Goal: Information Seeking & Learning: Learn about a topic

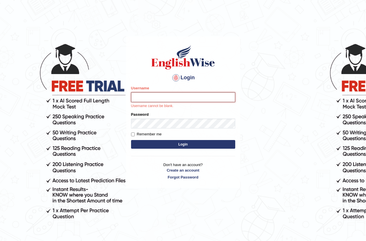
click at [152, 97] on input "Username" at bounding box center [183, 97] width 104 height 10
type input "WIGNER"
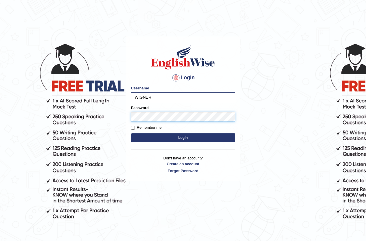
click at [131, 133] on button "Login" at bounding box center [183, 137] width 104 height 9
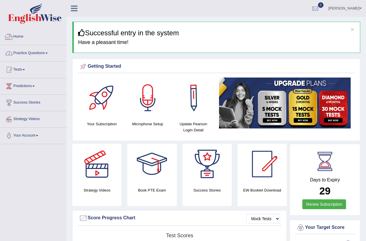
click at [31, 50] on link "Practice Questions" at bounding box center [33, 52] width 66 height 14
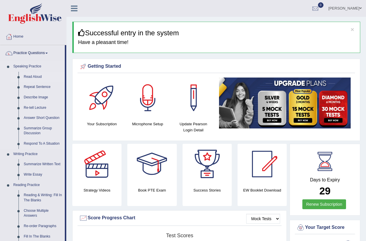
click at [33, 77] on link "Read Aloud" at bounding box center [43, 77] width 44 height 10
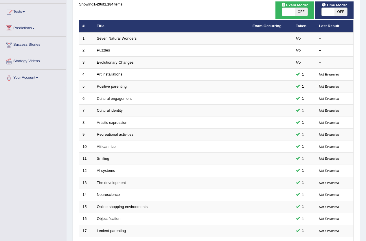
click at [329, 9] on span at bounding box center [328, 12] width 13 height 8
checkbox input "true"
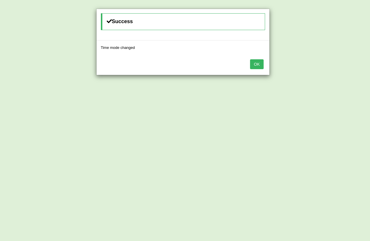
click at [260, 62] on button "OK" at bounding box center [256, 64] width 13 height 10
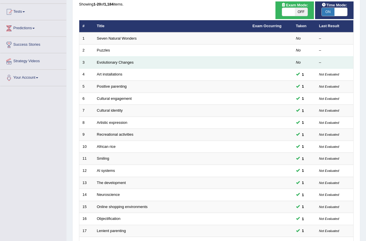
click at [196, 66] on td "Evolutionary Changes" at bounding box center [172, 62] width 156 height 12
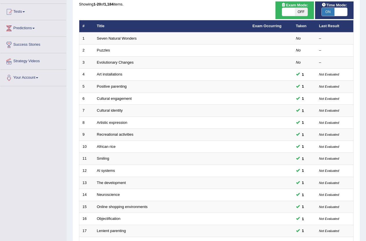
click at [33, 166] on div "Toggle navigation Home Practice Questions Speaking Practice Read Aloud Repeat S…" at bounding box center [183, 132] width 366 height 380
click at [7, 197] on div "Toggle navigation Home Practice Questions Speaking Practice Read Aloud Repeat S…" at bounding box center [183, 132] width 366 height 380
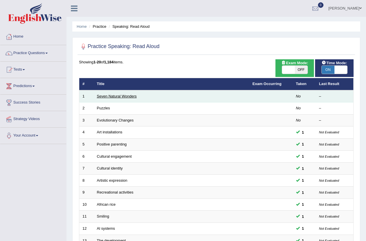
click at [108, 96] on link "Seven Natural Wonders" at bounding box center [117, 96] width 40 height 4
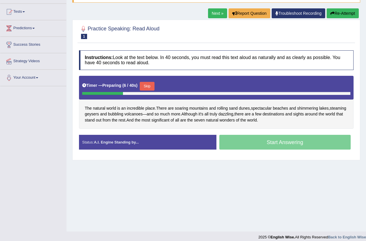
drag, startPoint x: 174, startPoint y: 188, endPoint x: 170, endPoint y: 189, distance: 4.4
click at [170, 189] on div "Home Practice Speaking: Read Aloud Seven Natural Wonders * Remember to use the …" at bounding box center [217, 86] width 300 height 289
click at [150, 83] on button "Skip" at bounding box center [147, 86] width 14 height 9
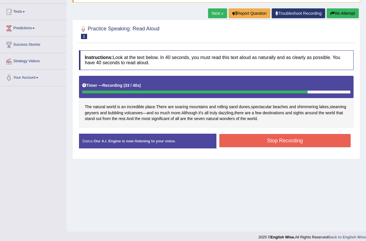
click at [290, 139] on button "Stop Recording" at bounding box center [285, 140] width 132 height 13
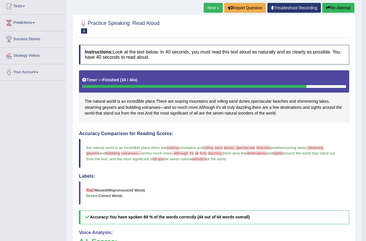
scroll to position [58, 0]
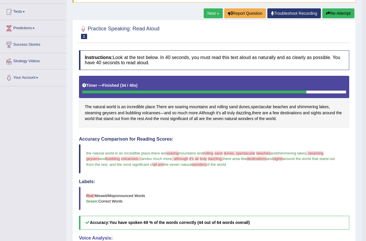
click at [343, 13] on button "Re-Attempt" at bounding box center [338, 13] width 32 height 10
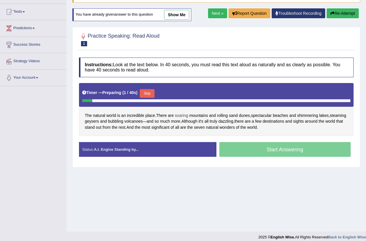
click at [182, 115] on span "soaring" at bounding box center [181, 116] width 13 height 6
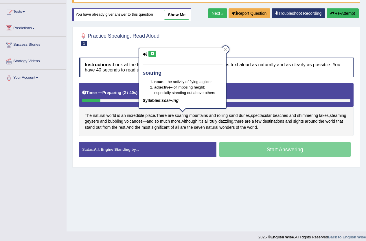
click at [148, 52] on button at bounding box center [152, 54] width 8 height 6
click at [154, 55] on icon at bounding box center [152, 53] width 4 height 3
click at [123, 123] on span "bubbling" at bounding box center [115, 121] width 15 height 6
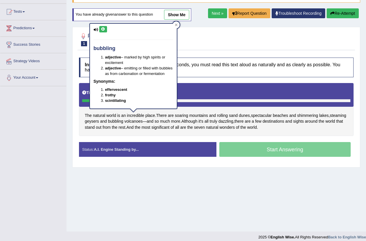
click at [105, 29] on button at bounding box center [103, 29] width 8 height 6
click at [99, 122] on span "geysers" at bounding box center [92, 121] width 14 height 6
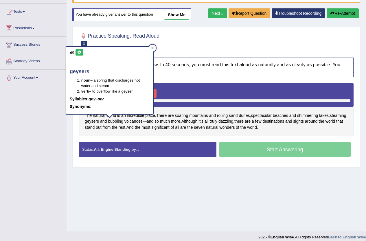
click at [80, 55] on button at bounding box center [80, 52] width 8 height 6
click at [329, 115] on span "lakes" at bounding box center [324, 116] width 10 height 6
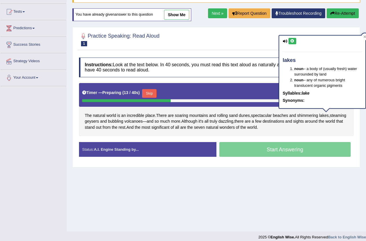
click at [295, 42] on button at bounding box center [293, 41] width 8 height 6
click at [233, 120] on span "dazzling" at bounding box center [226, 121] width 15 height 6
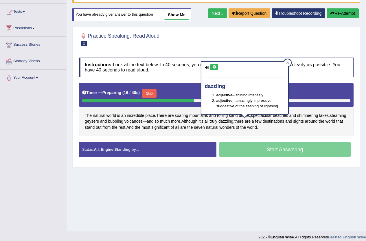
click at [215, 66] on icon at bounding box center [214, 66] width 4 height 3
click at [197, 122] on span "Although" at bounding box center [189, 121] width 16 height 6
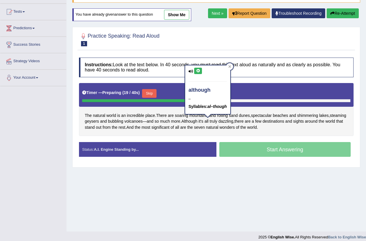
click at [199, 73] on button at bounding box center [198, 71] width 8 height 6
click at [198, 71] on icon at bounding box center [198, 70] width 4 height 3
click at [169, 126] on span "significant" at bounding box center [160, 127] width 18 height 6
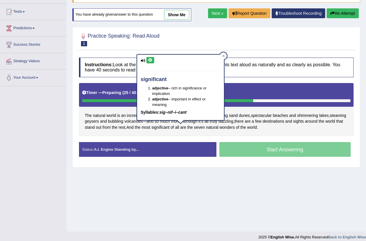
click at [153, 60] on button at bounding box center [150, 60] width 8 height 6
click at [299, 133] on div "The natural world is an incredible place . There are soaring mountains and roll…" at bounding box center [216, 109] width 275 height 53
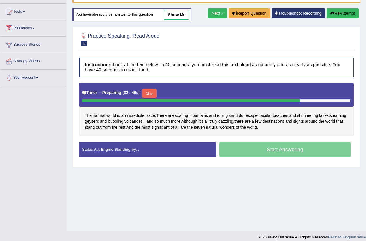
click at [234, 114] on span "sand" at bounding box center [233, 116] width 9 height 6
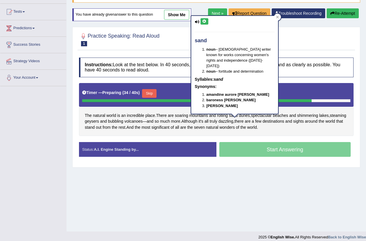
click at [203, 22] on icon at bounding box center [204, 21] width 4 height 3
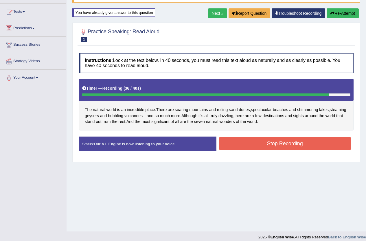
click at [274, 140] on button "Stop Recording" at bounding box center [285, 143] width 132 height 13
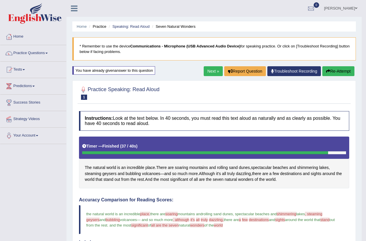
click at [212, 71] on link "Next »" at bounding box center [213, 71] width 19 height 10
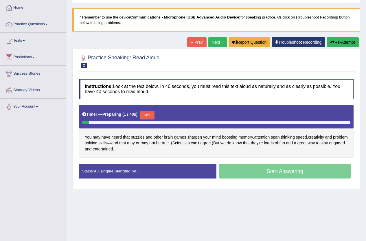
scroll to position [29, 0]
click at [148, 116] on button "Skip" at bounding box center [147, 115] width 14 height 9
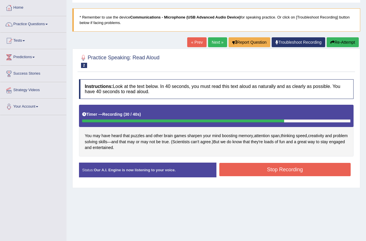
click at [277, 168] on button "Stop Recording" at bounding box center [285, 169] width 132 height 13
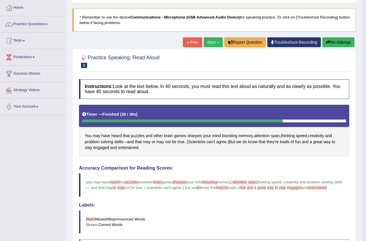
click at [336, 41] on button "Re-Attempt" at bounding box center [338, 42] width 32 height 10
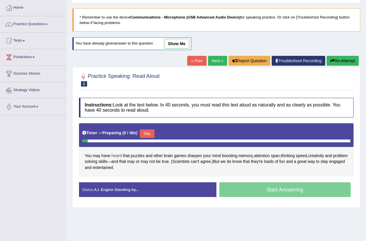
click at [115, 155] on span "heard" at bounding box center [116, 156] width 10 height 6
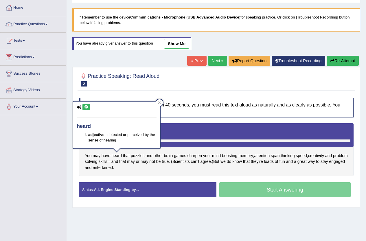
click at [86, 108] on icon at bounding box center [86, 106] width 4 height 3
click at [138, 157] on span "puzzles" at bounding box center [138, 156] width 14 height 6
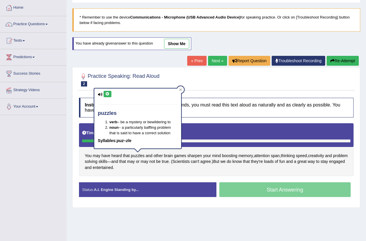
click at [110, 92] on button at bounding box center [108, 94] width 8 height 6
click at [299, 170] on div "You may have heard that puzzles and other brain games sharpen your mind boostin…" at bounding box center [216, 149] width 275 height 53
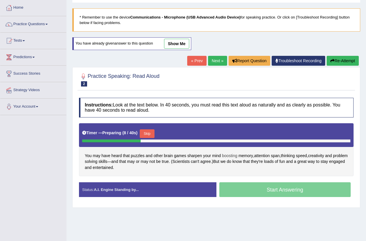
click at [234, 156] on span "boosting" at bounding box center [229, 156] width 15 height 6
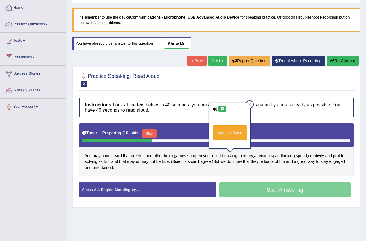
click at [223, 111] on icon at bounding box center [222, 108] width 4 height 3
click at [113, 170] on span "entertained" at bounding box center [103, 168] width 20 height 6
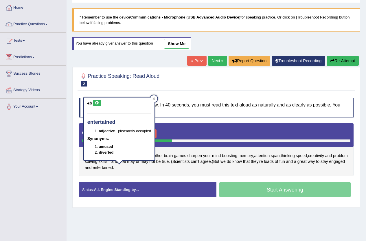
click at [97, 104] on icon at bounding box center [97, 102] width 4 height 3
click at [329, 165] on span "engaged" at bounding box center [337, 162] width 16 height 6
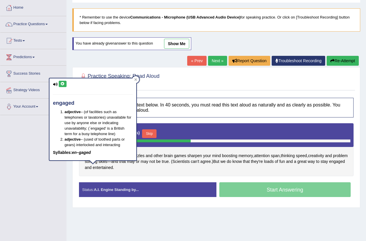
click at [62, 85] on icon at bounding box center [62, 83] width 4 height 3
click at [219, 172] on div "You may have heard that puzzles and other brain games sharpen your mind boostin…" at bounding box center [216, 149] width 275 height 53
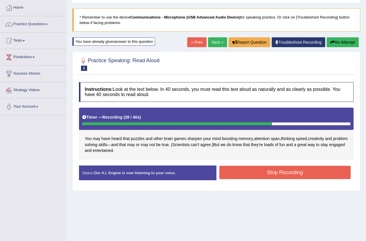
click at [264, 176] on button "Stop Recording" at bounding box center [285, 172] width 132 height 13
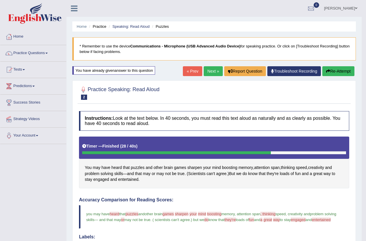
click at [210, 75] on link "Next »" at bounding box center [213, 71] width 19 height 10
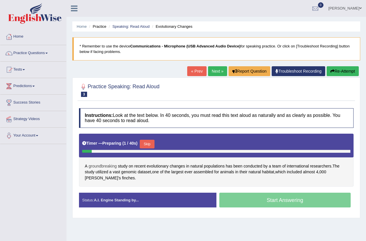
click at [108, 166] on span "groundbreaking" at bounding box center [103, 166] width 28 height 6
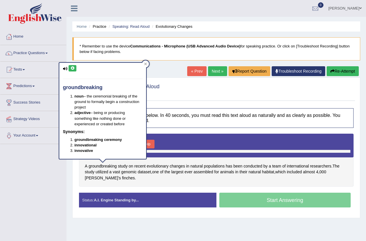
click at [73, 71] on button at bounding box center [73, 68] width 8 height 6
click at [197, 101] on div "Practice Speaking: Read Aloud 3 Evolutionary Changes" at bounding box center [217, 91] width 278 height 20
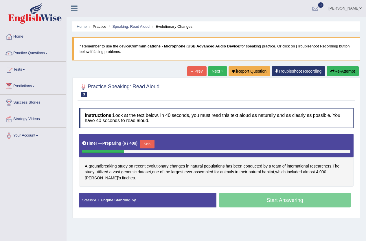
click at [147, 145] on button "Skip" at bounding box center [147, 144] width 14 height 9
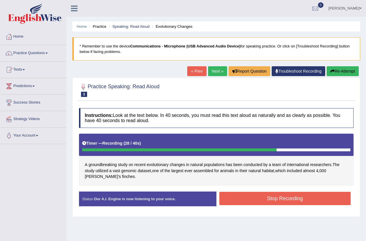
drag, startPoint x: 285, startPoint y: 199, endPoint x: 280, endPoint y: 198, distance: 5.1
click at [282, 199] on button "Stop Recording" at bounding box center [285, 198] width 132 height 13
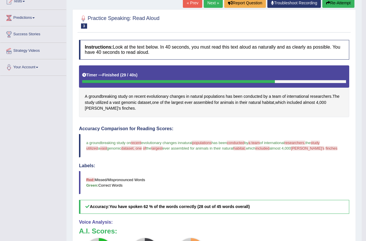
scroll to position [58, 0]
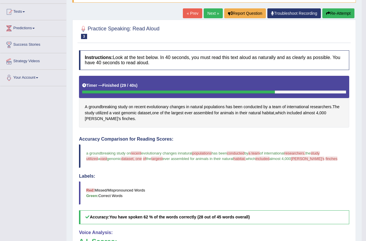
click at [343, 16] on button "Re-Attempt" at bounding box center [338, 13] width 32 height 10
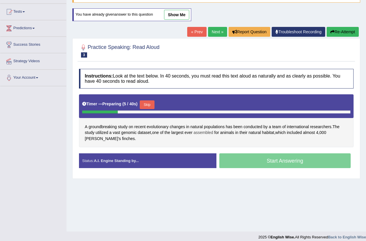
click at [208, 133] on span "assembled" at bounding box center [204, 133] width 20 height 6
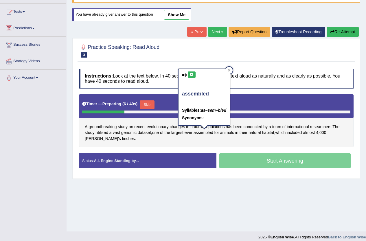
click at [194, 72] on button at bounding box center [192, 74] width 8 height 6
click at [295, 144] on div "A groundbreaking study on recent evolutionary changes in natural populations ha…" at bounding box center [216, 120] width 275 height 53
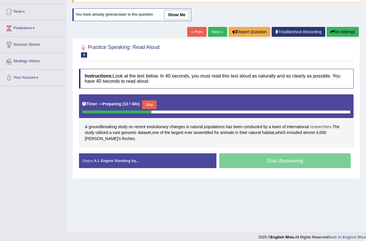
click at [313, 127] on span "researchers" at bounding box center [320, 127] width 21 height 6
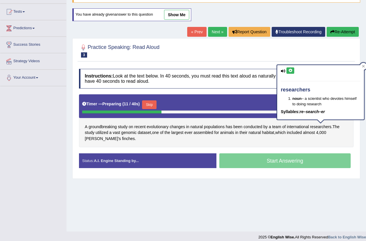
click at [292, 69] on icon at bounding box center [290, 70] width 4 height 3
click at [259, 87] on h4 "Instructions: Look at the text below. In 40 seconds, you must read this text al…" at bounding box center [216, 78] width 275 height 19
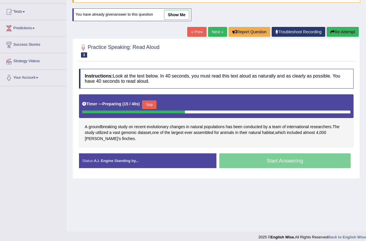
click at [152, 102] on button "Skip" at bounding box center [149, 104] width 14 height 9
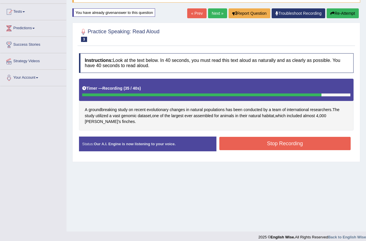
click at [259, 142] on button "Stop Recording" at bounding box center [285, 143] width 132 height 13
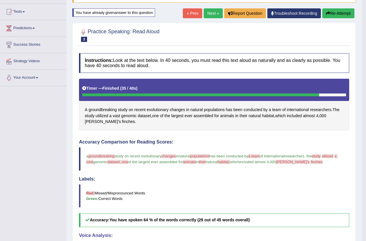
click at [335, 14] on button "Re-Attempt" at bounding box center [338, 13] width 32 height 10
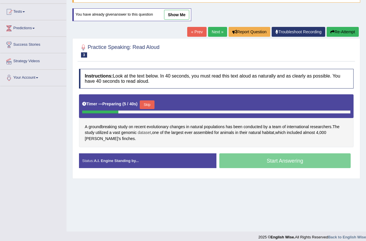
click at [142, 132] on span "dataset" at bounding box center [144, 133] width 13 height 6
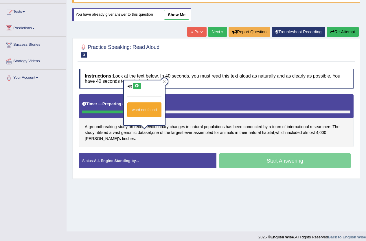
click at [136, 86] on icon at bounding box center [137, 85] width 4 height 3
click at [106, 126] on span "groundbreaking" at bounding box center [103, 127] width 28 height 6
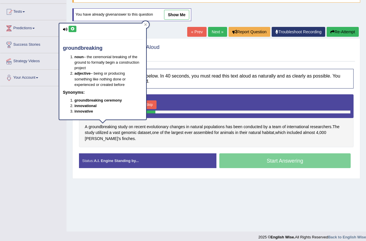
click at [75, 28] on icon at bounding box center [72, 28] width 4 height 3
click at [185, 145] on div "A groundbreaking study on recent evolutionary changes in natural populations ha…" at bounding box center [216, 120] width 275 height 53
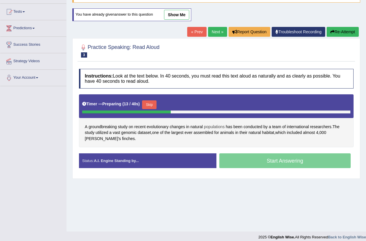
click at [214, 125] on span "populations" at bounding box center [214, 127] width 21 height 6
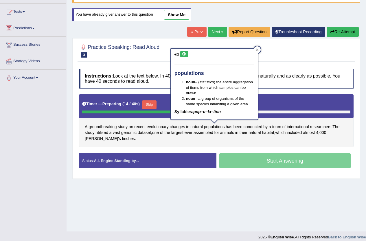
click at [188, 54] on button at bounding box center [184, 54] width 8 height 6
click at [317, 125] on span "researchers" at bounding box center [320, 127] width 21 height 6
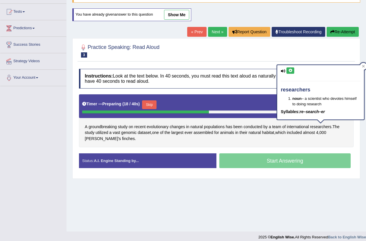
click at [292, 69] on icon at bounding box center [290, 70] width 4 height 3
click at [177, 146] on div "A groundbreaking study on recent evolutionary changes in natural populations ha…" at bounding box center [216, 120] width 275 height 53
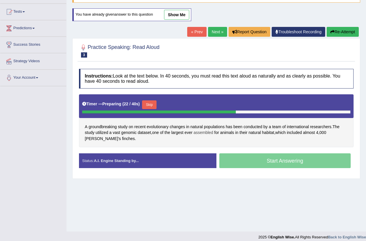
click at [203, 131] on span "assembled" at bounding box center [204, 133] width 20 height 6
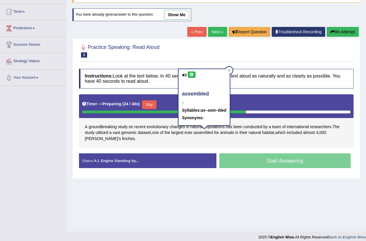
click at [189, 74] on button at bounding box center [192, 74] width 8 height 6
click at [157, 104] on button "Skip" at bounding box center [149, 104] width 14 height 9
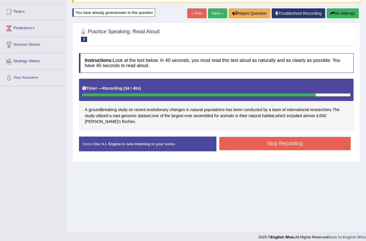
click at [279, 144] on button "Stop Recording" at bounding box center [285, 143] width 132 height 13
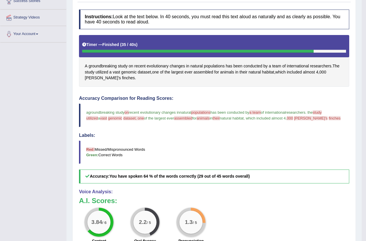
scroll to position [58, 0]
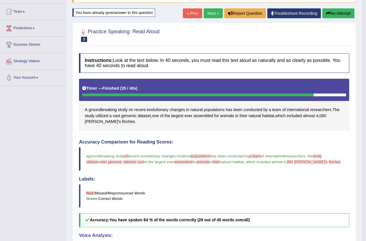
click at [212, 10] on link "Next »" at bounding box center [213, 13] width 19 height 10
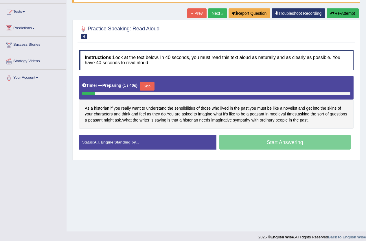
click at [147, 88] on button "Skip" at bounding box center [147, 86] width 14 height 9
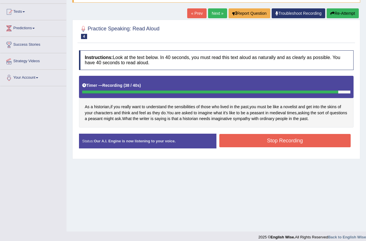
click at [289, 142] on button "Stop Recording" at bounding box center [285, 140] width 132 height 13
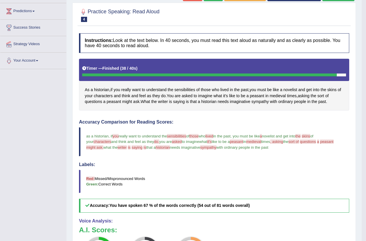
scroll to position [61, 0]
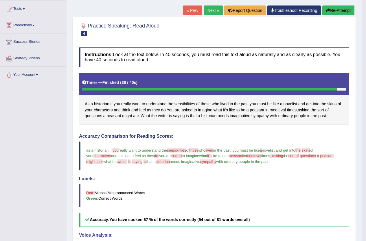
click at [346, 13] on button "Re-Attempt" at bounding box center [338, 10] width 32 height 10
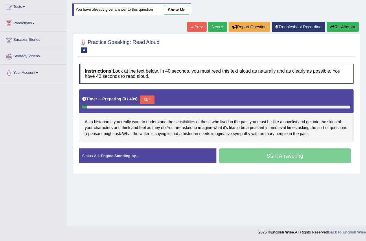
scroll to position [63, 0]
click at [190, 122] on span "sensibilities" at bounding box center [185, 122] width 21 height 6
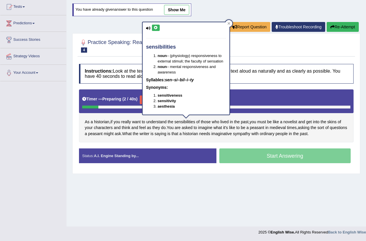
click at [158, 26] on icon at bounding box center [156, 27] width 4 height 3
click at [208, 120] on span "those" at bounding box center [206, 122] width 10 height 6
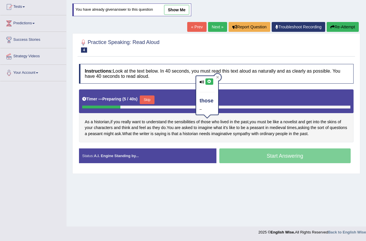
click at [208, 80] on icon at bounding box center [209, 81] width 4 height 3
click at [334, 120] on span "skins" at bounding box center [331, 122] width 9 height 6
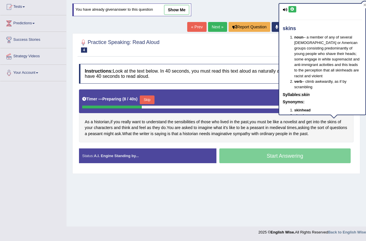
click at [293, 7] on button at bounding box center [293, 9] width 8 height 6
click at [103, 134] on span "peasant" at bounding box center [95, 134] width 14 height 6
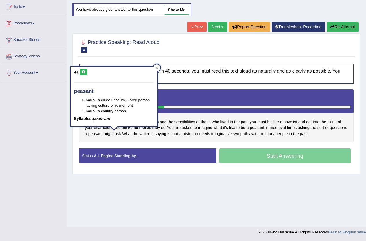
click at [82, 71] on icon at bounding box center [83, 71] width 4 height 3
click at [205, 100] on div "Timer — Preparing ( 13 / 40s ) Skip" at bounding box center [216, 100] width 268 height 12
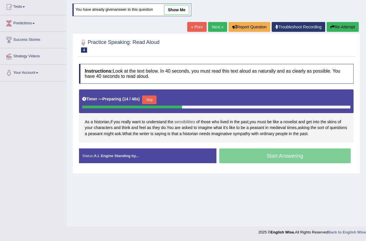
click at [184, 122] on span "sensibilities" at bounding box center [185, 122] width 21 height 6
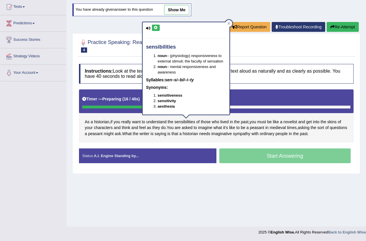
click at [155, 30] on icon at bounding box center [156, 27] width 4 height 3
click at [276, 99] on div "Timer — Preparing ( 17 / 40s ) Skip" at bounding box center [216, 100] width 268 height 12
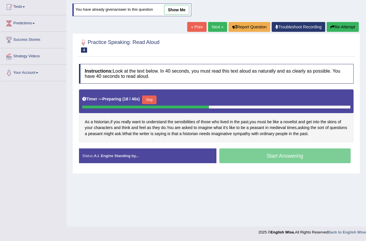
click at [151, 100] on button "Skip" at bounding box center [149, 100] width 14 height 9
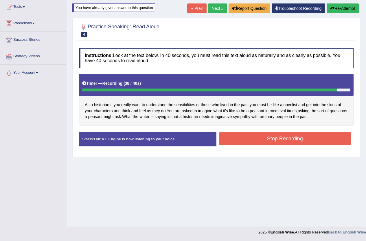
click at [286, 141] on button "Stop Recording" at bounding box center [285, 138] width 132 height 13
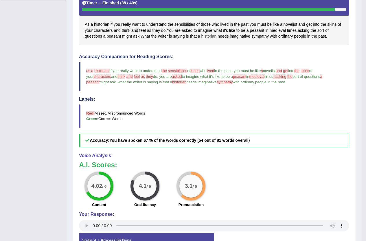
scroll to position [35, 0]
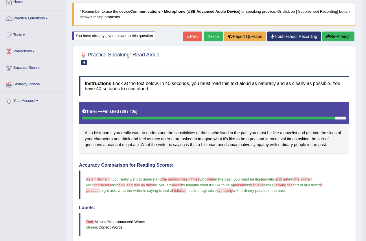
click at [214, 39] on link "Next »" at bounding box center [213, 37] width 19 height 10
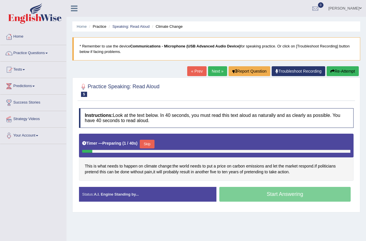
click at [153, 144] on button "Skip" at bounding box center [147, 144] width 14 height 9
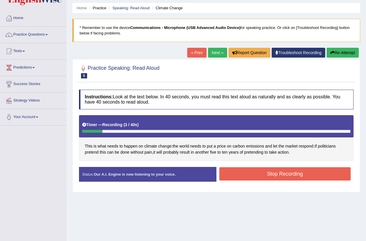
scroll to position [29, 0]
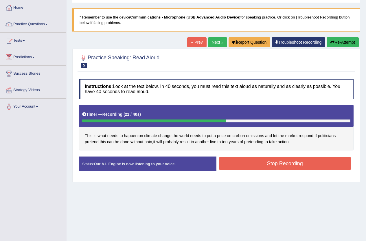
click at [265, 164] on button "Stop Recording" at bounding box center [285, 163] width 132 height 13
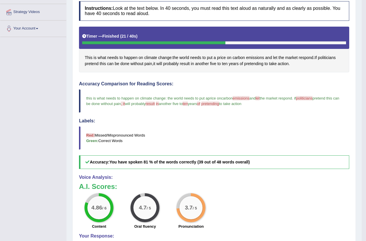
scroll to position [20, 0]
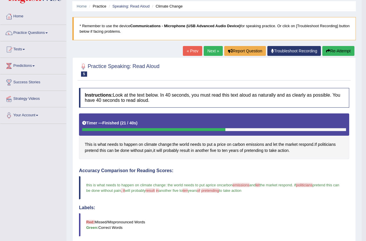
click at [345, 55] on button "Re-Attempt" at bounding box center [338, 51] width 32 height 10
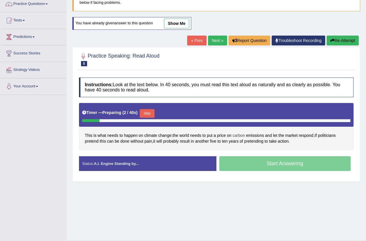
click at [241, 136] on span "carbon" at bounding box center [239, 136] width 12 height 6
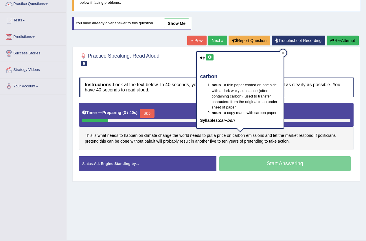
click at [210, 56] on icon at bounding box center [210, 57] width 4 height 3
click at [262, 134] on span "emissions" at bounding box center [255, 136] width 18 height 6
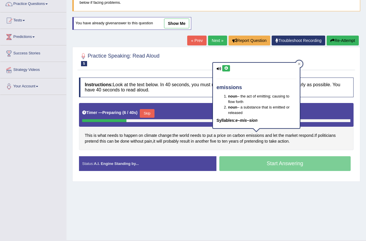
click at [225, 69] on icon at bounding box center [226, 68] width 4 height 3
click at [335, 142] on div "This is what needs to happen on climate change : the world needs to put a price…" at bounding box center [216, 126] width 275 height 47
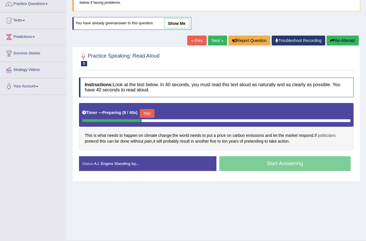
click at [330, 133] on span "politicians" at bounding box center [327, 136] width 18 height 6
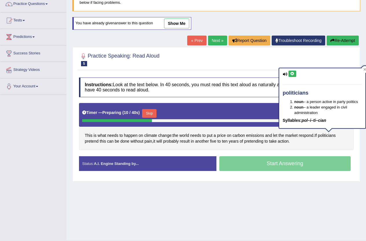
click at [292, 74] on icon at bounding box center [292, 73] width 4 height 3
click at [177, 141] on span "probably" at bounding box center [171, 141] width 16 height 6
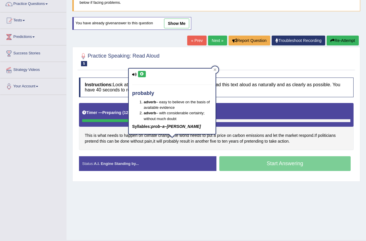
click at [143, 74] on icon at bounding box center [142, 73] width 4 height 3
click at [331, 136] on span "politicians" at bounding box center [327, 136] width 18 height 6
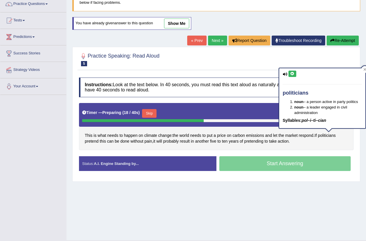
click at [291, 76] on button at bounding box center [293, 74] width 8 height 6
click at [305, 148] on div "This is what needs to happen on climate change : the world needs to put a price…" at bounding box center [216, 126] width 275 height 47
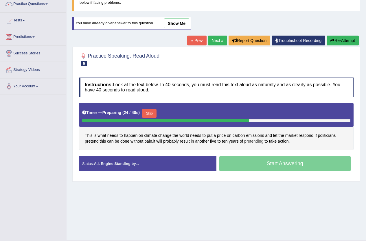
click at [255, 140] on span "pretending" at bounding box center [253, 141] width 19 height 6
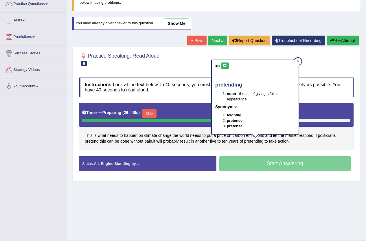
click at [226, 63] on button at bounding box center [225, 66] width 8 height 6
click at [211, 148] on div "This is what needs to happen on climate change : the world needs to put a price…" at bounding box center [216, 126] width 275 height 47
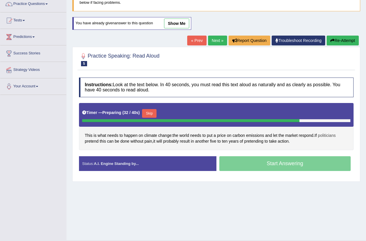
click at [333, 137] on span "politicians" at bounding box center [327, 136] width 18 height 6
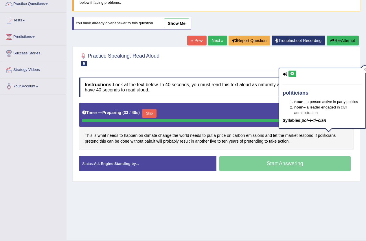
click at [295, 76] on button at bounding box center [293, 74] width 8 height 6
click at [298, 148] on div "This is what needs to happen on climate change : the world needs to put a price…" at bounding box center [216, 126] width 275 height 47
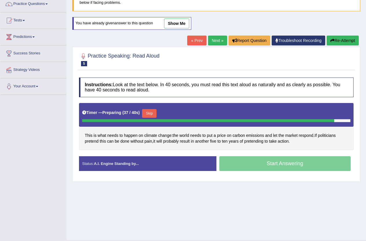
click at [148, 110] on button "Skip" at bounding box center [149, 113] width 14 height 9
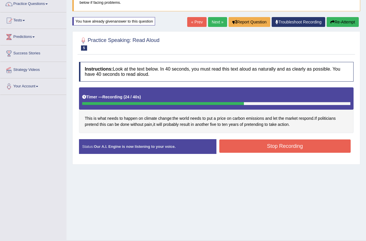
click at [278, 150] on button "Stop Recording" at bounding box center [285, 145] width 132 height 13
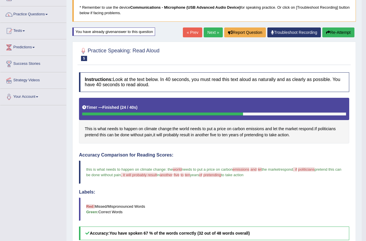
scroll to position [20, 0]
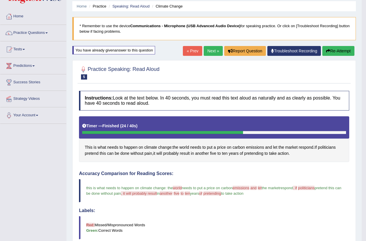
click at [205, 52] on link "Next »" at bounding box center [213, 51] width 19 height 10
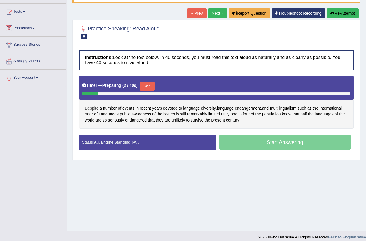
click at [93, 109] on span "Despite" at bounding box center [92, 108] width 14 height 6
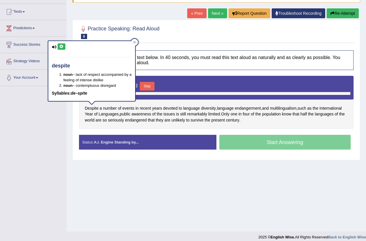
click at [61, 45] on icon at bounding box center [61, 46] width 4 height 3
click at [287, 108] on span "multilingualism" at bounding box center [283, 108] width 27 height 6
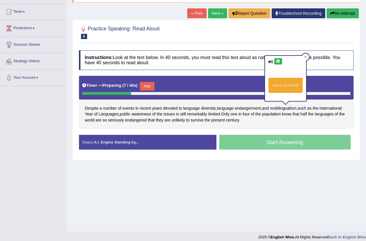
click at [278, 61] on icon at bounding box center [278, 61] width 4 height 3
click at [193, 88] on div "Timer — Preparing ( 8 / 40s ) Skip" at bounding box center [216, 86] width 268 height 12
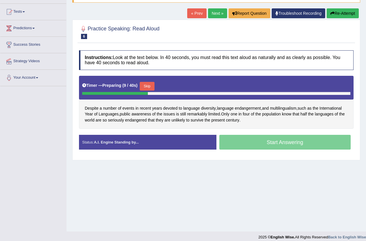
click at [151, 87] on button "Skip" at bounding box center [147, 86] width 14 height 9
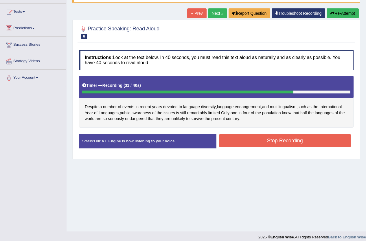
click at [281, 143] on button "Stop Recording" at bounding box center [285, 140] width 132 height 13
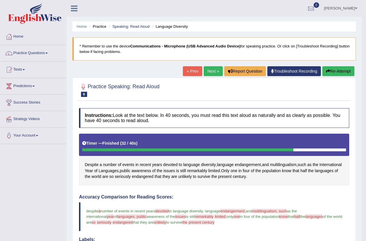
click at [210, 69] on link "Next »" at bounding box center [213, 71] width 19 height 10
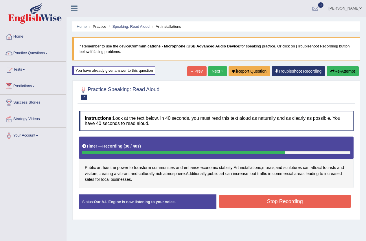
click at [280, 204] on button "Stop Recording" at bounding box center [285, 201] width 132 height 13
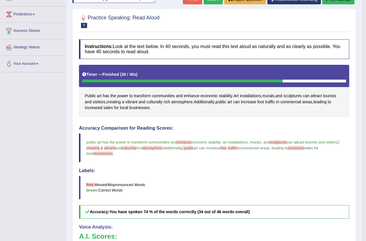
scroll to position [58, 0]
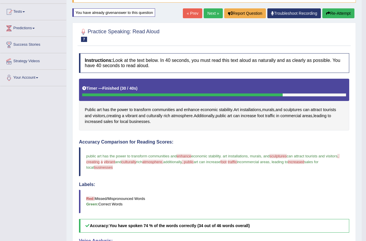
click at [333, 10] on button "Re-Attempt" at bounding box center [338, 13] width 32 height 10
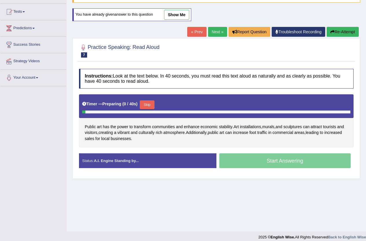
click at [295, 125] on span "sculptures" at bounding box center [292, 127] width 19 height 6
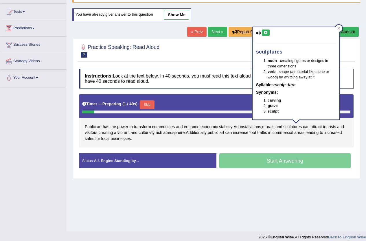
click at [265, 32] on icon at bounding box center [266, 32] width 4 height 3
click at [168, 126] on span "communities" at bounding box center [163, 127] width 23 height 6
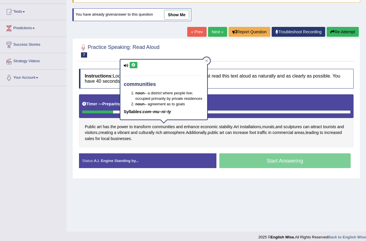
click at [134, 66] on icon at bounding box center [133, 64] width 4 height 3
click at [197, 127] on span "enhance" at bounding box center [192, 127] width 16 height 6
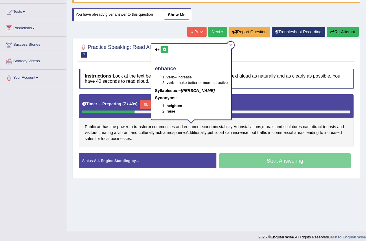
click at [163, 48] on icon at bounding box center [164, 49] width 4 height 3
click at [122, 140] on span "businesses" at bounding box center [121, 139] width 20 height 6
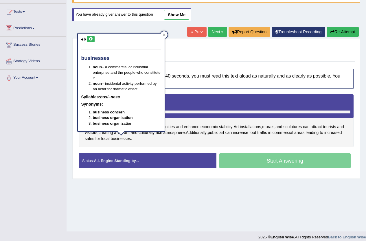
click at [89, 41] on icon at bounding box center [91, 38] width 4 height 3
click at [224, 144] on div "Public art has the power to transform communities and enhance economic stabilit…" at bounding box center [216, 120] width 275 height 53
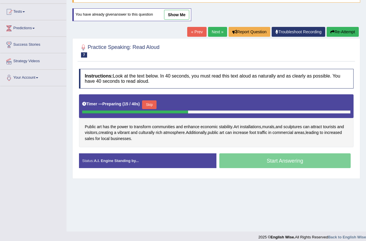
click at [146, 104] on button "Skip" at bounding box center [149, 104] width 14 height 9
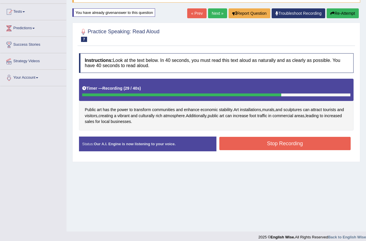
click at [249, 147] on button "Stop Recording" at bounding box center [285, 143] width 132 height 13
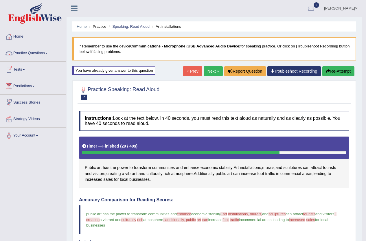
click at [43, 58] on link "Practice Questions" at bounding box center [33, 52] width 66 height 14
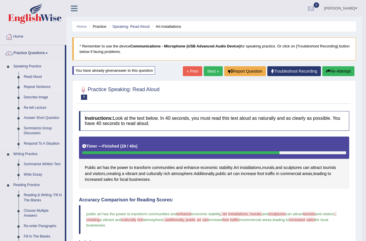
click at [39, 88] on link "Repeat Sentence" at bounding box center [43, 87] width 44 height 10
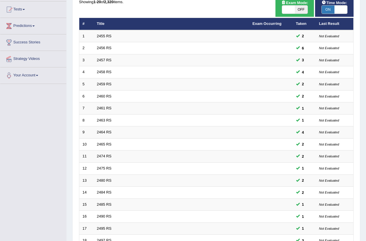
scroll to position [142, 0]
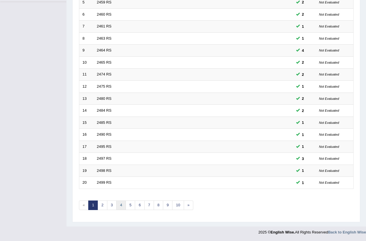
click at [116, 209] on link "4" at bounding box center [121, 206] width 10 height 10
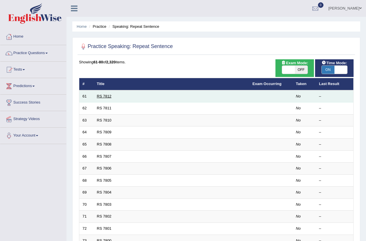
click at [108, 97] on link "RS 7812" at bounding box center [104, 96] width 15 height 4
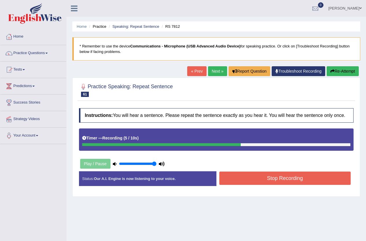
click at [279, 178] on button "Stop Recording" at bounding box center [285, 178] width 132 height 13
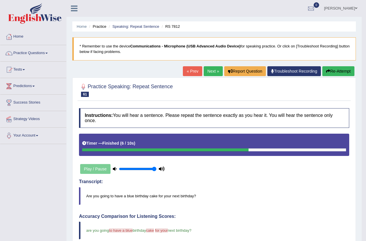
click at [210, 74] on link "Next »" at bounding box center [213, 71] width 19 height 10
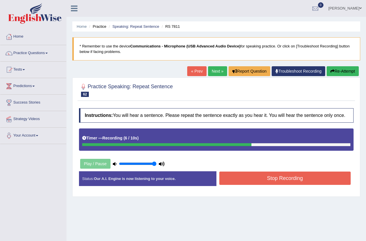
click at [285, 180] on button "Stop Recording" at bounding box center [285, 178] width 132 height 13
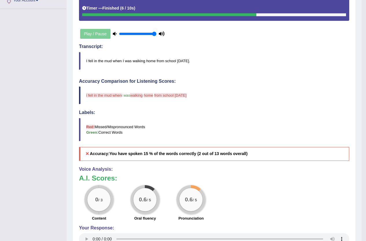
scroll to position [58, 0]
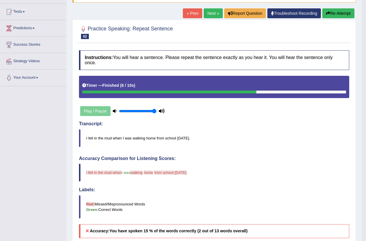
click at [211, 14] on link "Next »" at bounding box center [213, 13] width 19 height 10
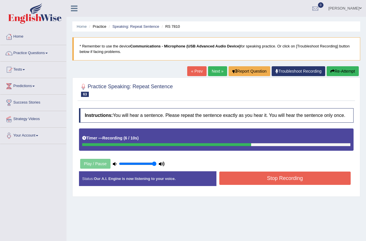
click at [263, 181] on button "Stop Recording" at bounding box center [285, 178] width 132 height 13
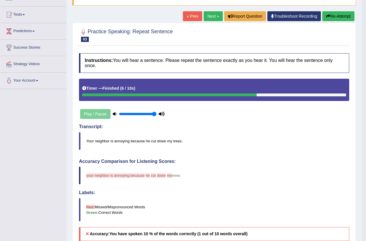
scroll to position [29, 0]
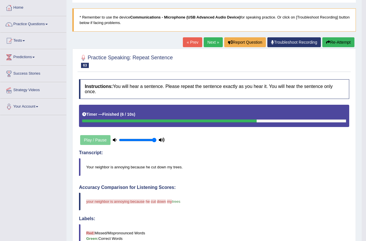
click at [208, 45] on link "Next »" at bounding box center [213, 42] width 19 height 10
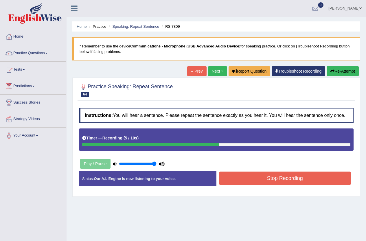
click at [250, 179] on button "Stop Recording" at bounding box center [285, 178] width 132 height 13
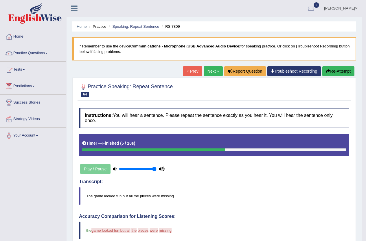
click at [214, 73] on link "Next »" at bounding box center [213, 71] width 19 height 10
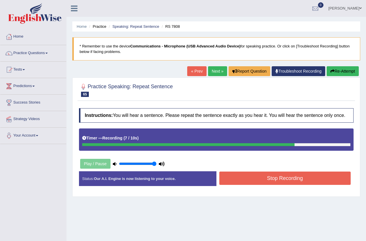
click at [288, 179] on button "Stop Recording" at bounding box center [285, 178] width 132 height 13
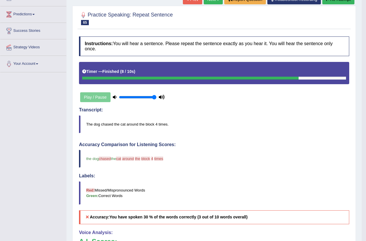
scroll to position [58, 0]
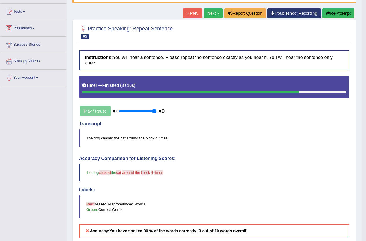
click at [213, 11] on link "Next »" at bounding box center [213, 13] width 19 height 10
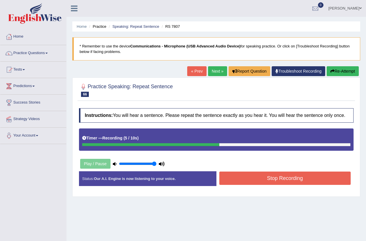
click at [286, 183] on button "Stop Recording" at bounding box center [285, 178] width 132 height 13
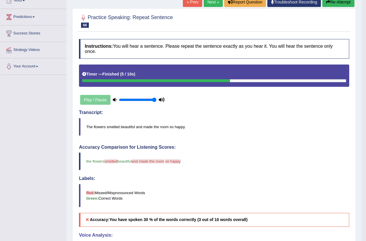
scroll to position [11, 0]
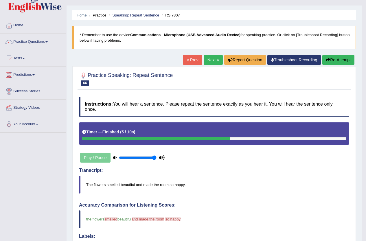
click at [207, 60] on link "Next »" at bounding box center [213, 60] width 19 height 10
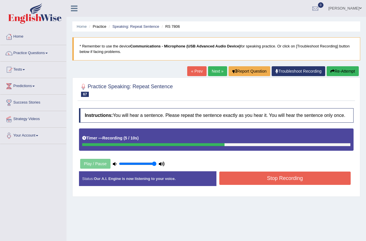
click at [284, 173] on button "Stop Recording" at bounding box center [285, 178] width 132 height 13
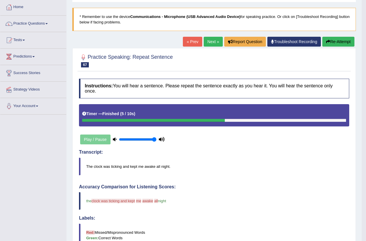
scroll to position [29, 0]
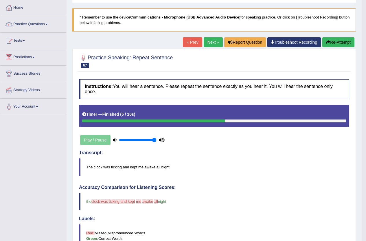
click at [208, 43] on link "Next »" at bounding box center [213, 42] width 19 height 10
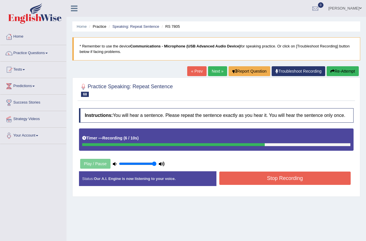
drag, startPoint x: 281, startPoint y: 179, endPoint x: 278, endPoint y: 176, distance: 3.5
click at [280, 178] on button "Stop Recording" at bounding box center [285, 178] width 132 height 13
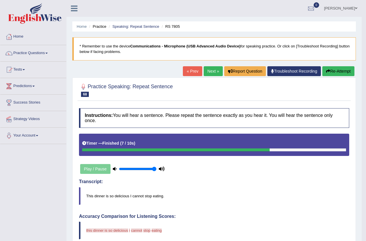
click at [213, 72] on link "Next »" at bounding box center [213, 71] width 19 height 10
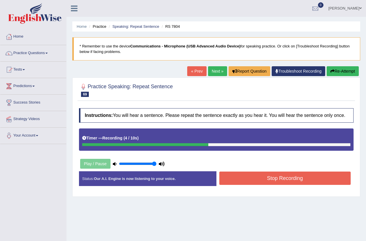
drag, startPoint x: 289, startPoint y: 174, endPoint x: 291, endPoint y: 179, distance: 5.7
click at [292, 179] on button "Stop Recording" at bounding box center [285, 178] width 132 height 13
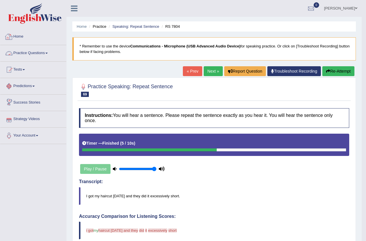
click at [18, 36] on link "Home" at bounding box center [33, 36] width 66 height 14
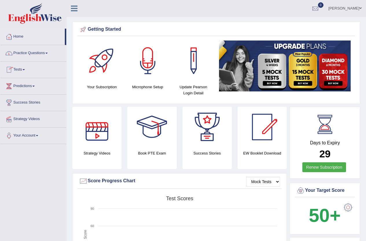
click at [22, 67] on link "Tests" at bounding box center [33, 69] width 66 height 14
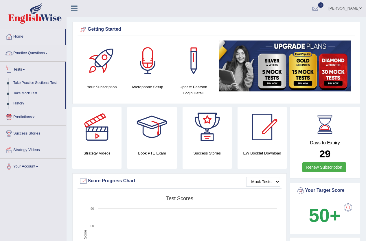
click at [41, 50] on link "Practice Questions" at bounding box center [33, 52] width 66 height 14
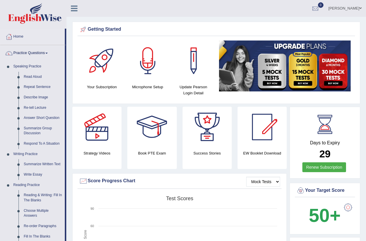
click at [39, 54] on link "Practice Questions" at bounding box center [32, 52] width 65 height 14
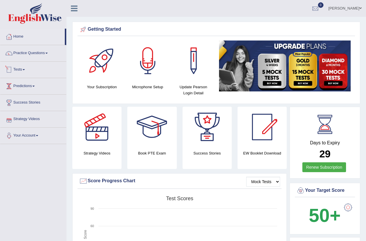
click at [23, 68] on link "Tests" at bounding box center [33, 69] width 66 height 14
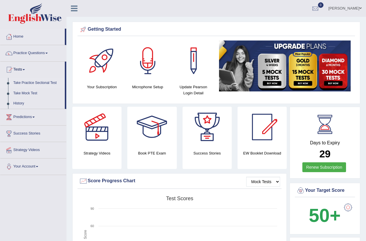
click at [35, 84] on link "Take Practice Sectional Test" at bounding box center [38, 83] width 54 height 10
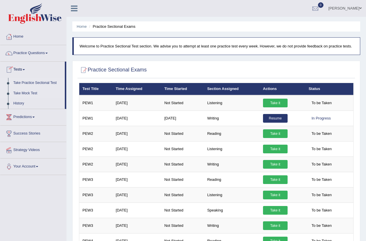
click at [26, 92] on link "Take Mock Test" at bounding box center [38, 93] width 54 height 10
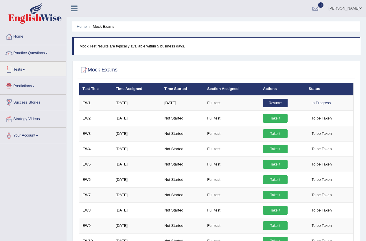
click at [23, 67] on link "Tests" at bounding box center [33, 69] width 66 height 14
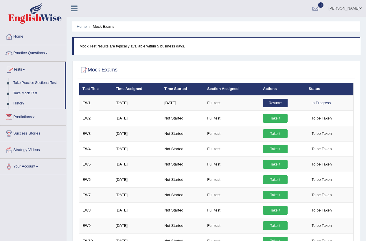
click at [19, 102] on link "History" at bounding box center [38, 103] width 54 height 10
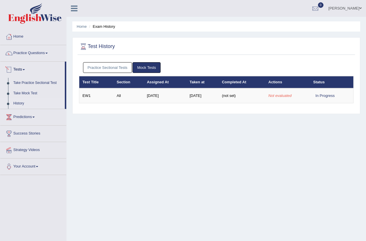
click at [95, 63] on link "Practice Sectional Tests" at bounding box center [107, 67] width 49 height 11
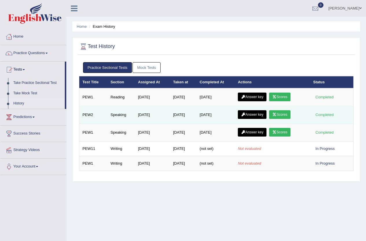
click at [283, 113] on link "Scores" at bounding box center [279, 114] width 21 height 9
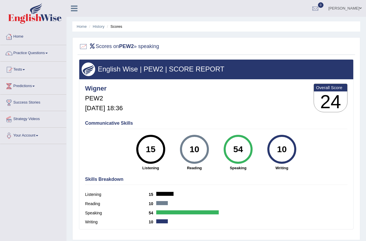
click at [23, 35] on link "Home" at bounding box center [33, 36] width 66 height 14
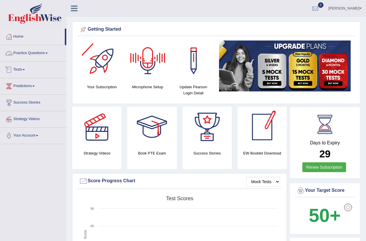
click at [22, 49] on link "Practice Questions" at bounding box center [33, 52] width 66 height 14
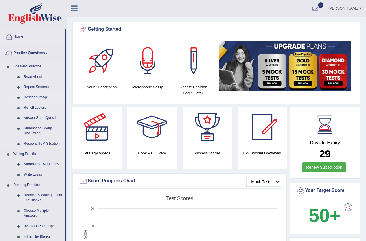
click at [40, 96] on link "Describe Image" at bounding box center [43, 97] width 44 height 10
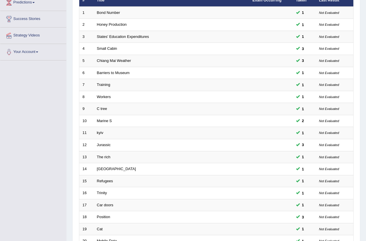
scroll to position [142, 0]
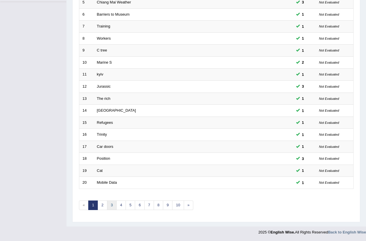
click at [112, 206] on link "3" at bounding box center [112, 206] width 10 height 10
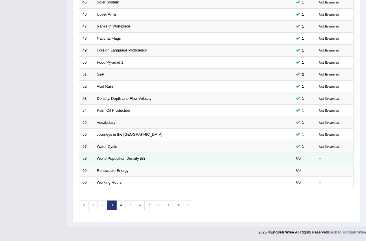
click at [131, 159] on link "World Population Density (B)" at bounding box center [121, 158] width 48 height 4
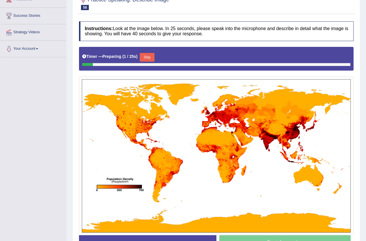
scroll to position [116, 0]
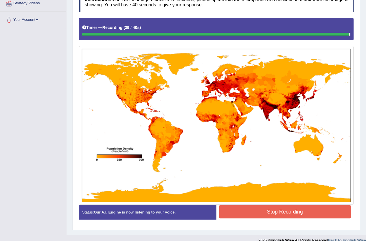
click at [275, 207] on div "Instructions: Look at the image below. In 25 seconds, please speak into the mic…" at bounding box center [217, 109] width 278 height 238
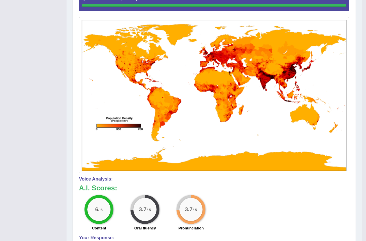
scroll to position [29, 0]
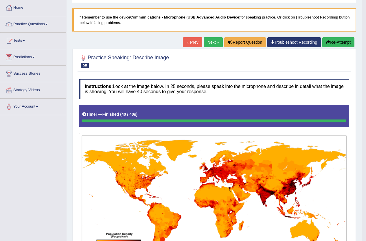
click at [215, 42] on link "Next »" at bounding box center [213, 42] width 19 height 10
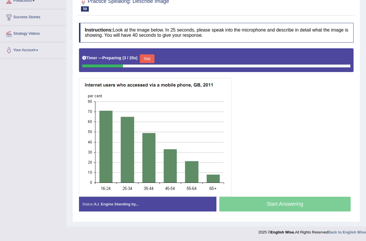
click at [146, 59] on button "Skip" at bounding box center [147, 58] width 14 height 9
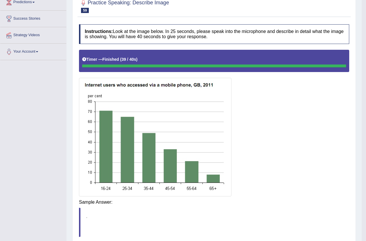
scroll to position [85, 0]
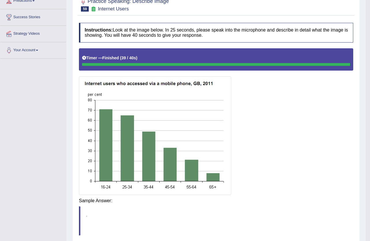
click at [0, 0] on div "Saving your answer..." at bounding box center [0, 0] width 0 height 0
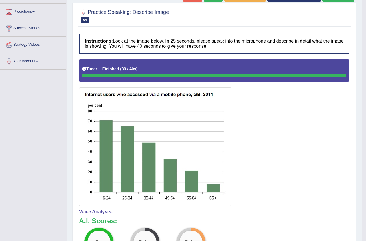
scroll to position [56, 0]
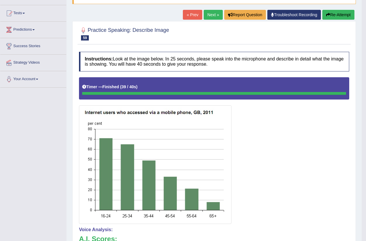
click at [206, 14] on link "Next »" at bounding box center [213, 15] width 19 height 10
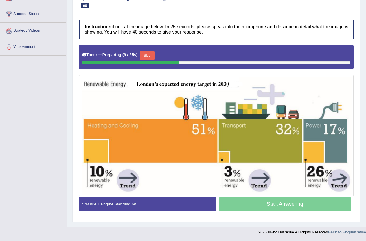
click at [151, 56] on button "Skip" at bounding box center [147, 55] width 14 height 9
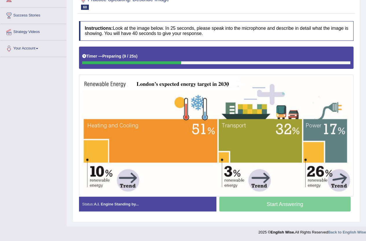
scroll to position [87, 0]
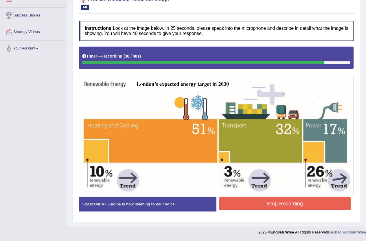
drag, startPoint x: 297, startPoint y: 203, endPoint x: 287, endPoint y: 203, distance: 10.7
click at [295, 203] on button "Stop Recording" at bounding box center [285, 203] width 132 height 13
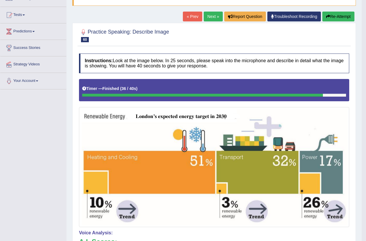
scroll to position [0, 0]
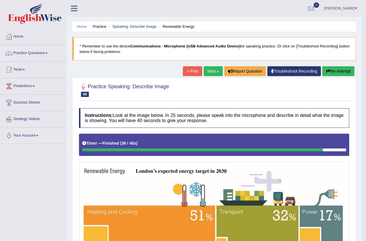
drag, startPoint x: 42, startPoint y: 49, endPoint x: 40, endPoint y: 52, distance: 3.3
click at [42, 49] on link "Practice Questions" at bounding box center [33, 52] width 66 height 14
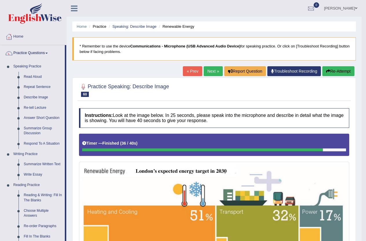
click at [210, 71] on link "Next »" at bounding box center [213, 71] width 19 height 10
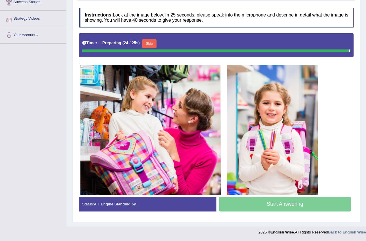
scroll to position [99, 0]
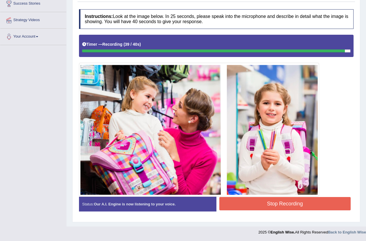
click at [293, 203] on button "Stop Recording" at bounding box center [285, 203] width 132 height 13
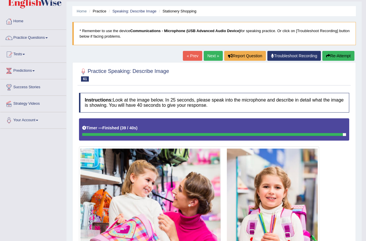
scroll to position [12, 0]
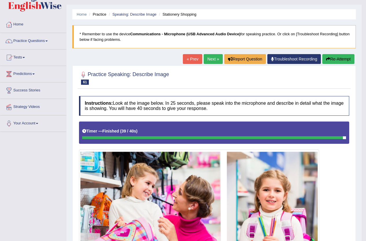
click at [215, 64] on link "Next »" at bounding box center [213, 59] width 19 height 10
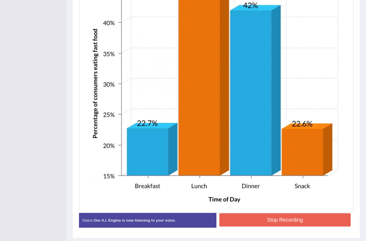
scroll to position [240, 0]
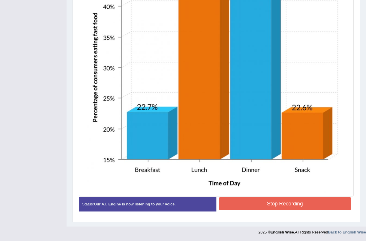
click at [275, 208] on button "Stop Recording" at bounding box center [285, 203] width 132 height 13
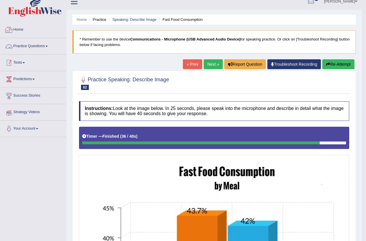
scroll to position [0, 0]
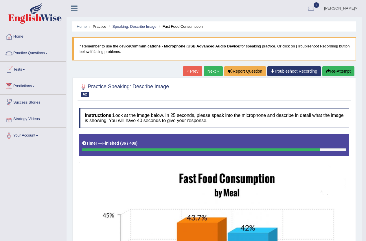
click at [22, 36] on link "Home" at bounding box center [33, 36] width 66 height 14
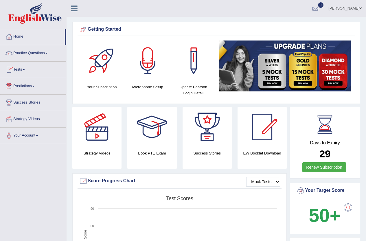
click at [24, 71] on link "Tests" at bounding box center [33, 69] width 66 height 14
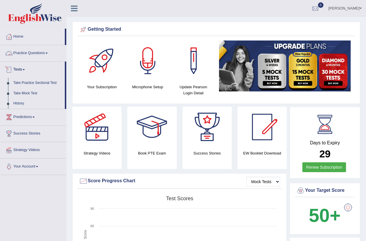
click at [28, 53] on link "Practice Questions" at bounding box center [33, 52] width 66 height 14
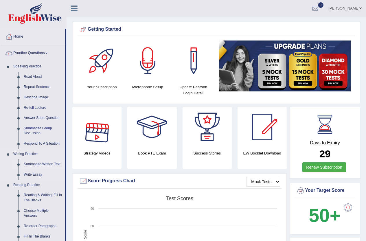
click at [36, 162] on link "Summarize Written Text" at bounding box center [43, 164] width 44 height 10
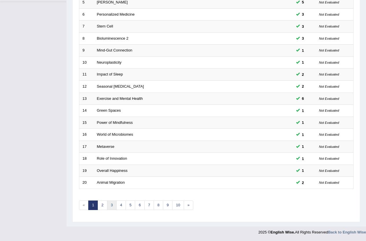
click at [113, 202] on link "3" at bounding box center [112, 206] width 10 height 10
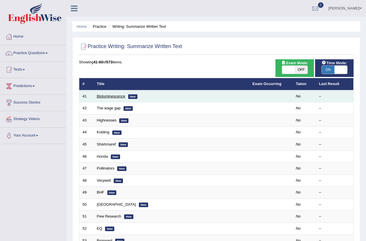
click at [106, 96] on link "Bioluminescence" at bounding box center [111, 96] width 28 height 4
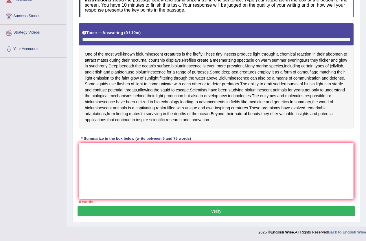
scroll to position [93, 0]
click at [125, 182] on textarea at bounding box center [216, 171] width 275 height 56
type textarea "o"
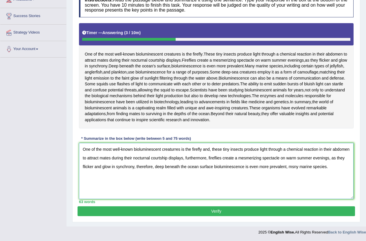
scroll to position [122, 0]
type textarea "One of the most well-known bioluminescent creaturres is the firefly and, these …"
click at [211, 211] on button "Verify" at bounding box center [217, 211] width 278 height 10
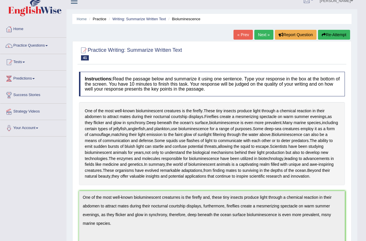
scroll to position [0, 0]
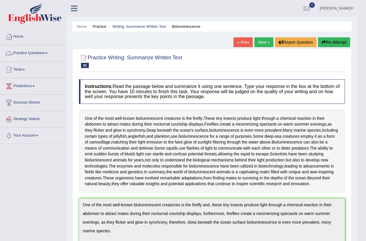
click at [23, 52] on link "Practice Questions" at bounding box center [33, 52] width 66 height 14
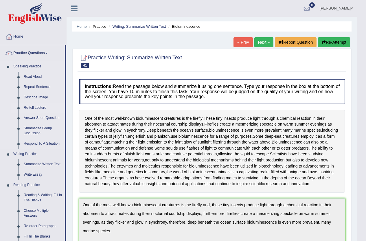
click at [36, 108] on link "Re-tell Lecture" at bounding box center [43, 108] width 44 height 10
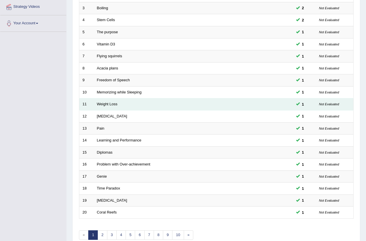
scroll to position [142, 0]
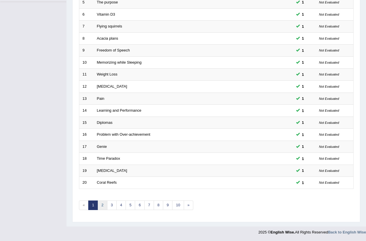
click at [102, 206] on link "2" at bounding box center [103, 206] width 10 height 10
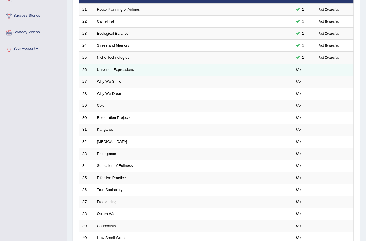
drag, startPoint x: 109, startPoint y: 73, endPoint x: 115, endPoint y: 73, distance: 5.2
click at [110, 73] on td "Universal Expressions" at bounding box center [172, 70] width 156 height 12
click at [134, 68] on link "Universal Expressions" at bounding box center [115, 69] width 37 height 4
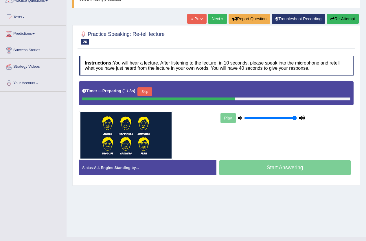
scroll to position [63, 0]
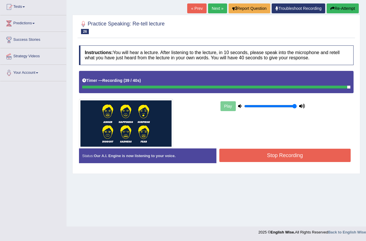
click at [292, 159] on button "Stop Recording" at bounding box center [285, 155] width 132 height 13
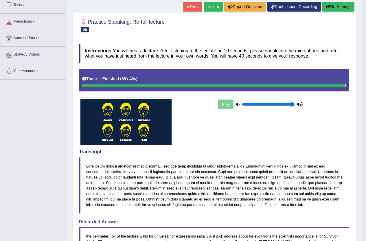
scroll to position [50, 0]
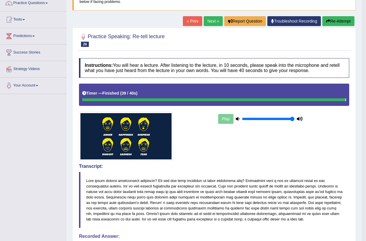
drag, startPoint x: 339, startPoint y: 22, endPoint x: 336, endPoint y: 22, distance: 3.5
click at [339, 22] on button "Re-Attempt" at bounding box center [338, 21] width 32 height 10
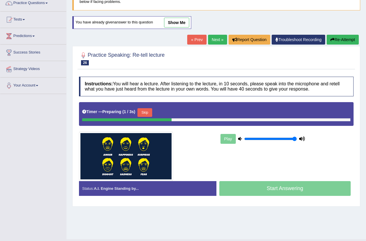
click at [145, 110] on button "Skip" at bounding box center [144, 112] width 14 height 9
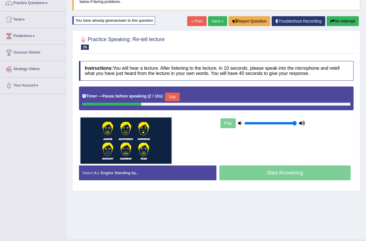
click at [172, 95] on button "Skip" at bounding box center [172, 97] width 14 height 9
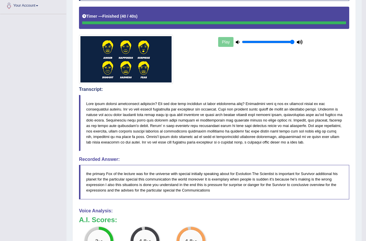
scroll to position [50, 0]
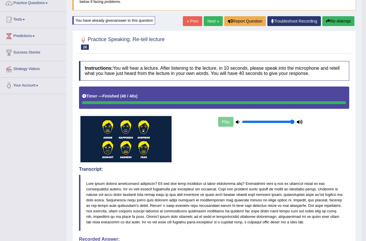
click at [211, 20] on link "Next »" at bounding box center [213, 21] width 19 height 10
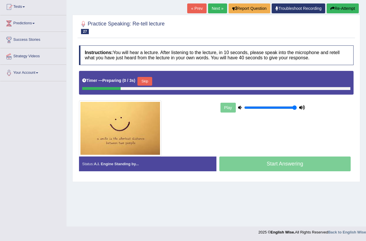
scroll to position [63, 0]
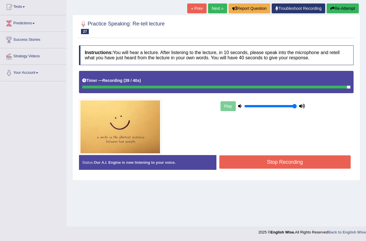
click at [291, 160] on button "Stop Recording" at bounding box center [285, 161] width 132 height 13
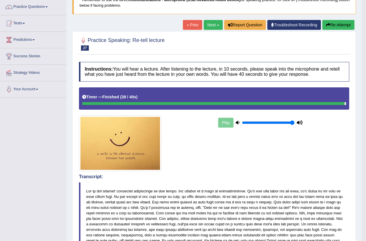
scroll to position [0, 0]
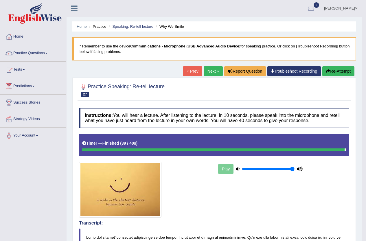
click at [210, 70] on link "Next »" at bounding box center [213, 71] width 19 height 10
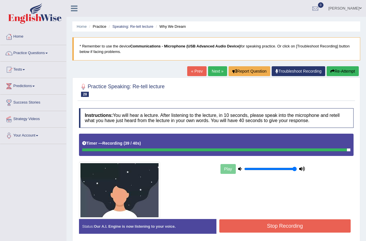
click at [305, 224] on button "Stop Recording" at bounding box center [285, 225] width 132 height 13
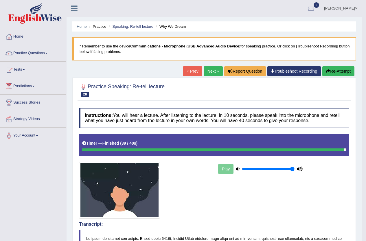
click at [344, 68] on button "Re-Attempt" at bounding box center [338, 71] width 32 height 10
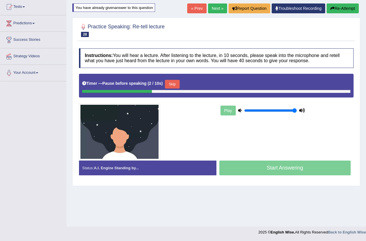
click at [174, 88] on button "Skip" at bounding box center [172, 84] width 14 height 9
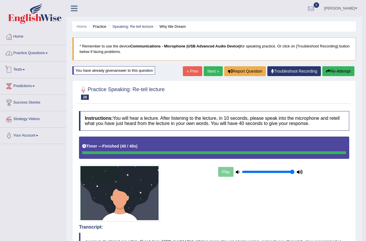
click at [34, 51] on link "Practice Questions" at bounding box center [33, 52] width 66 height 14
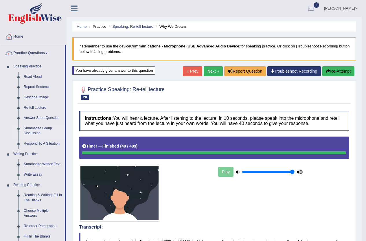
click at [38, 129] on link "Summarize Group Discussion" at bounding box center [43, 130] width 44 height 15
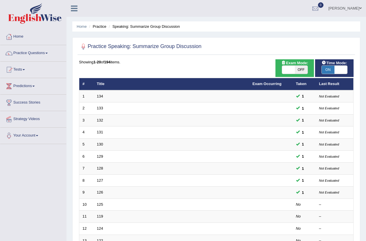
scroll to position [142, 0]
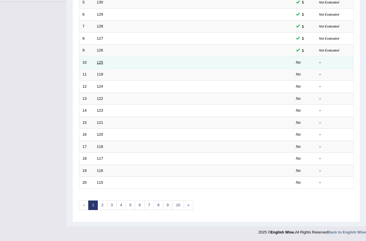
click at [102, 61] on link "125" at bounding box center [100, 62] width 6 height 4
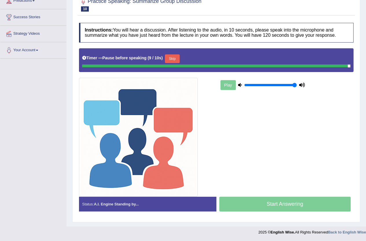
scroll to position [84, 0]
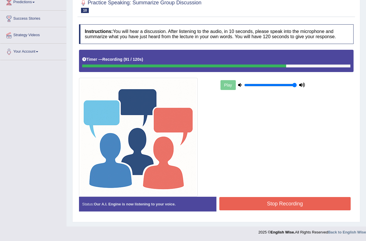
click at [279, 202] on button "Stop Recording" at bounding box center [285, 203] width 132 height 13
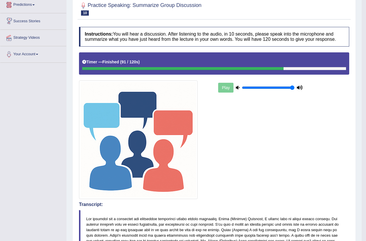
scroll to position [0, 0]
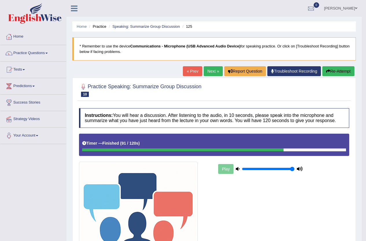
click at [210, 69] on link "Next »" at bounding box center [213, 71] width 19 height 10
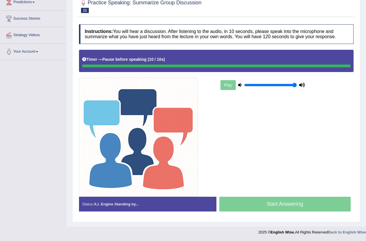
scroll to position [84, 0]
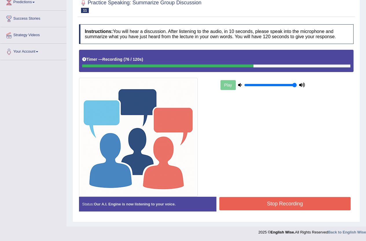
click at [280, 199] on button "Stop Recording" at bounding box center [285, 203] width 132 height 13
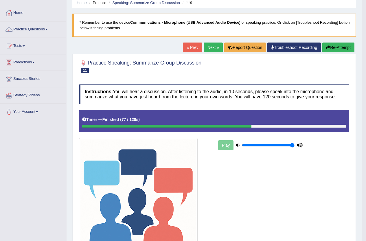
scroll to position [0, 0]
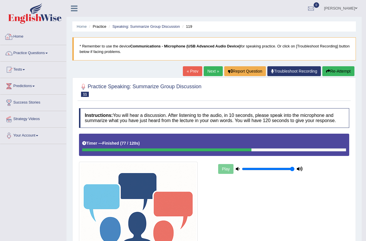
click at [19, 35] on link "Home" at bounding box center [33, 36] width 66 height 14
